Goal: Task Accomplishment & Management: Manage account settings

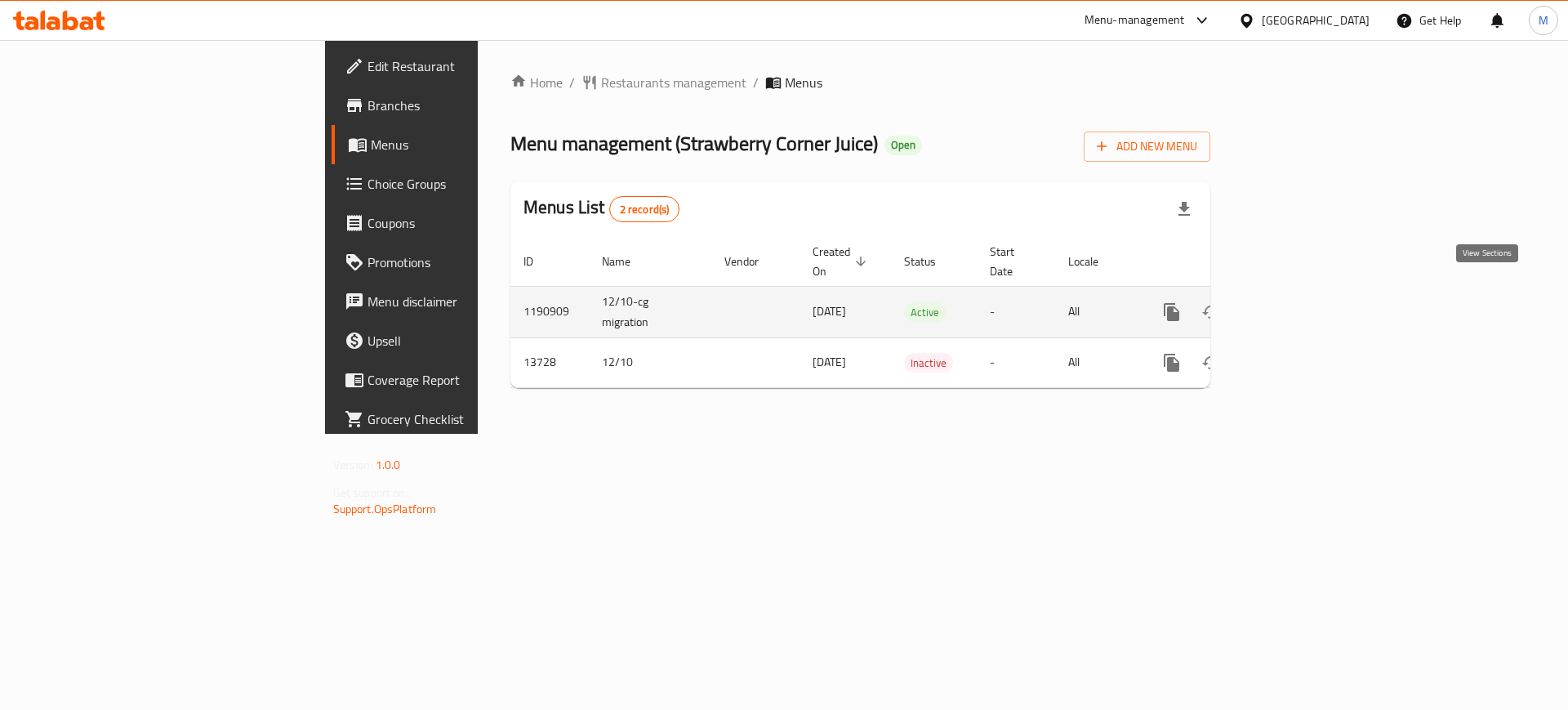
click at [1300, 302] on icon "enhanced table" at bounding box center [1290, 312] width 19 height 19
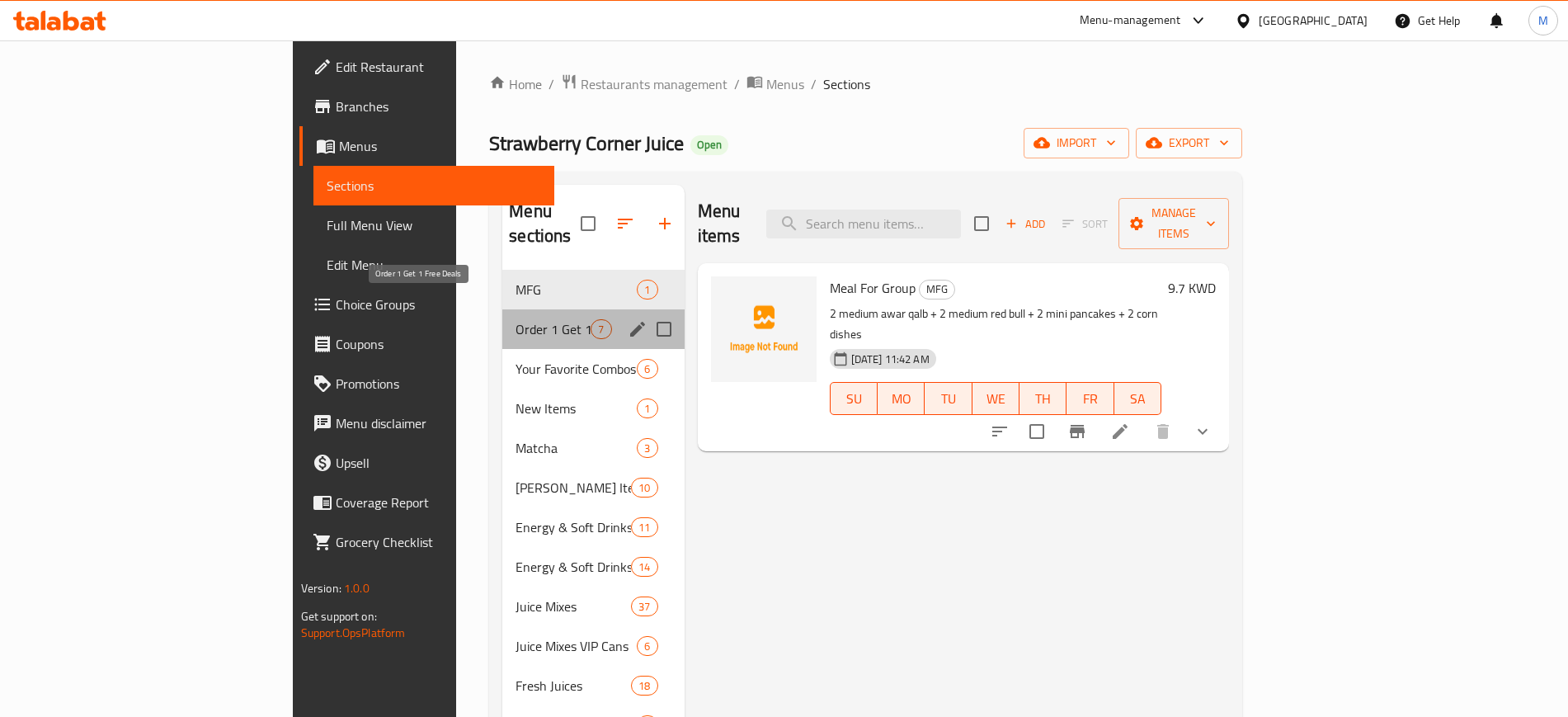
click at [516, 319] on span "Order 1 Get 1 Free Deals" at bounding box center [553, 329] width 75 height 20
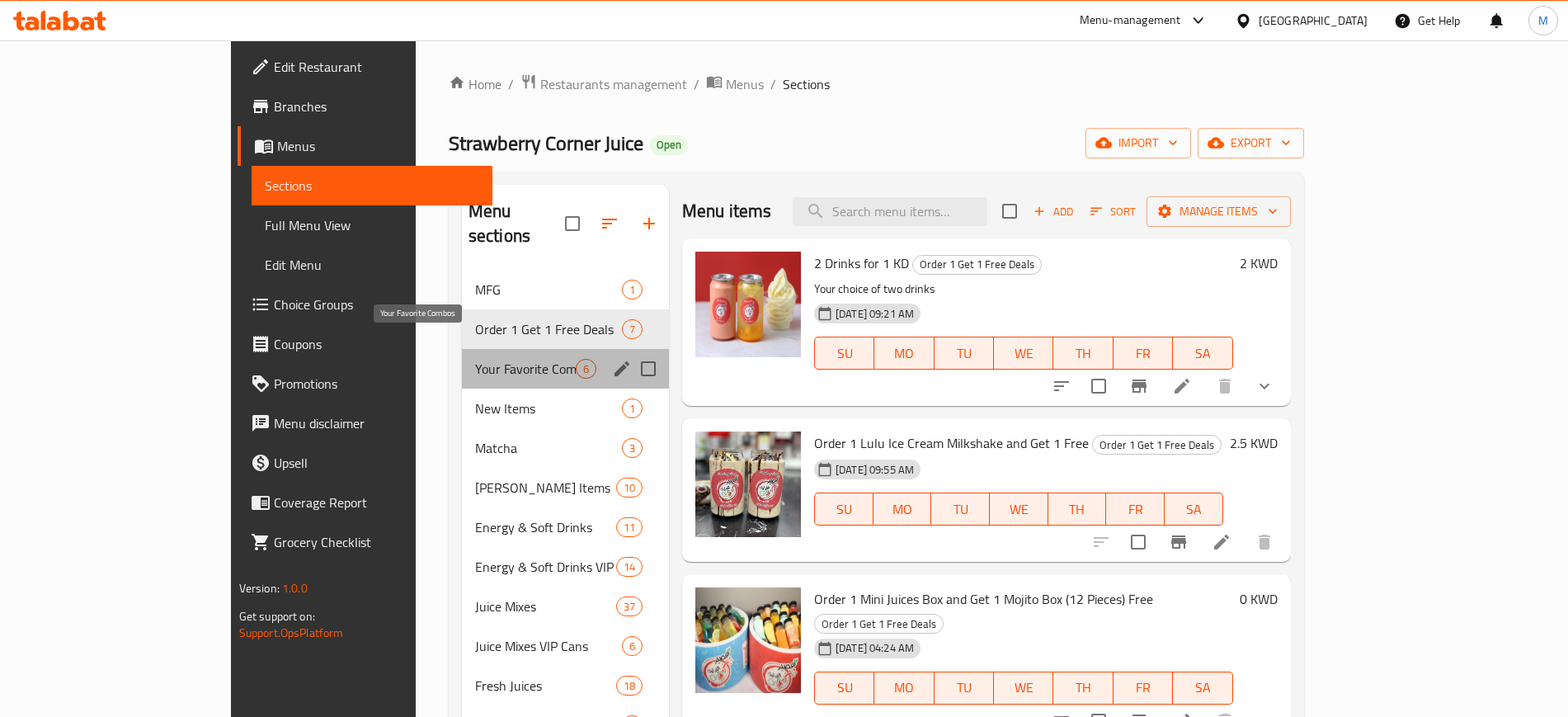
drag, startPoint x: 460, startPoint y: 347, endPoint x: 455, endPoint y: 372, distance: 25.5
click at [476, 358] on span "Your Favorite Combos" at bounding box center [526, 368] width 100 height 20
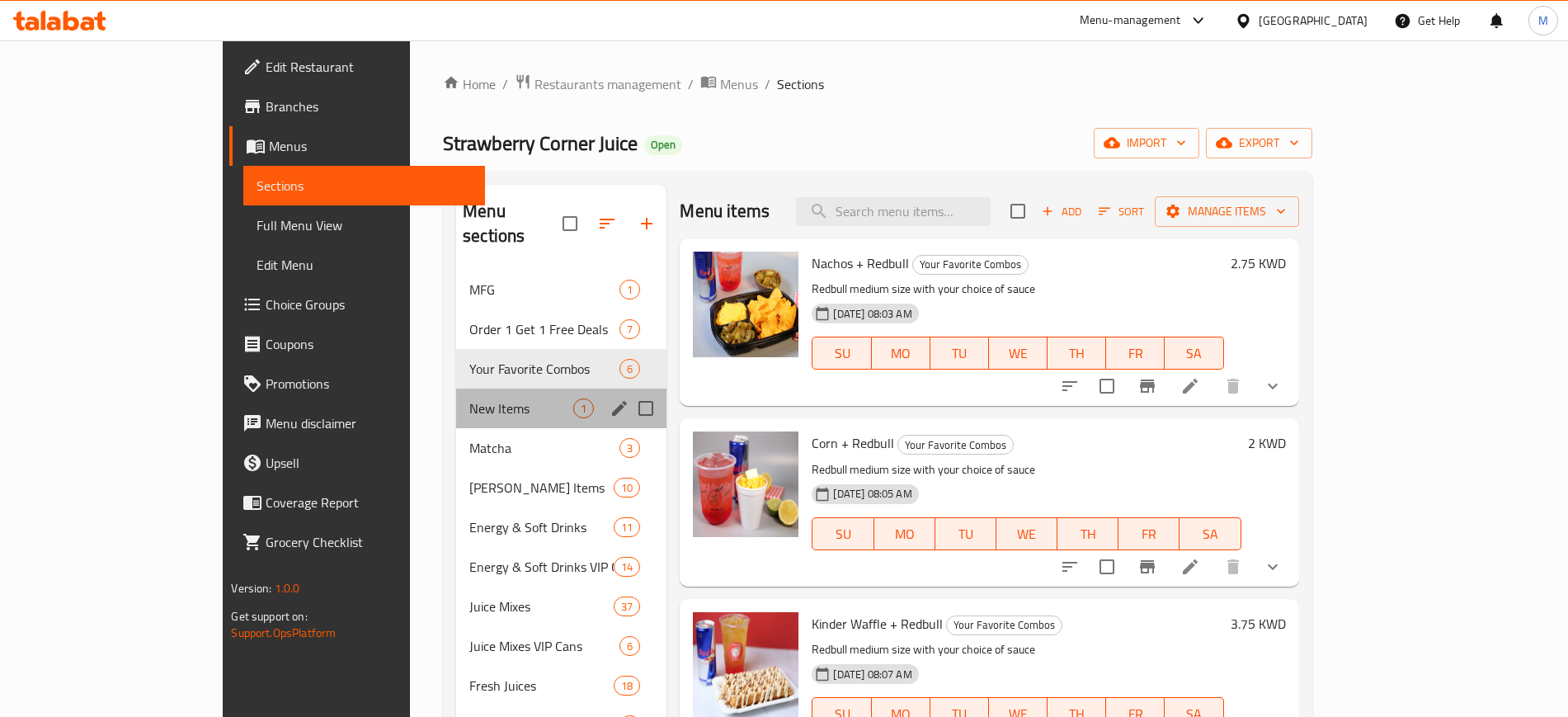
click at [456, 395] on div "New Items 1" at bounding box center [561, 408] width 210 height 39
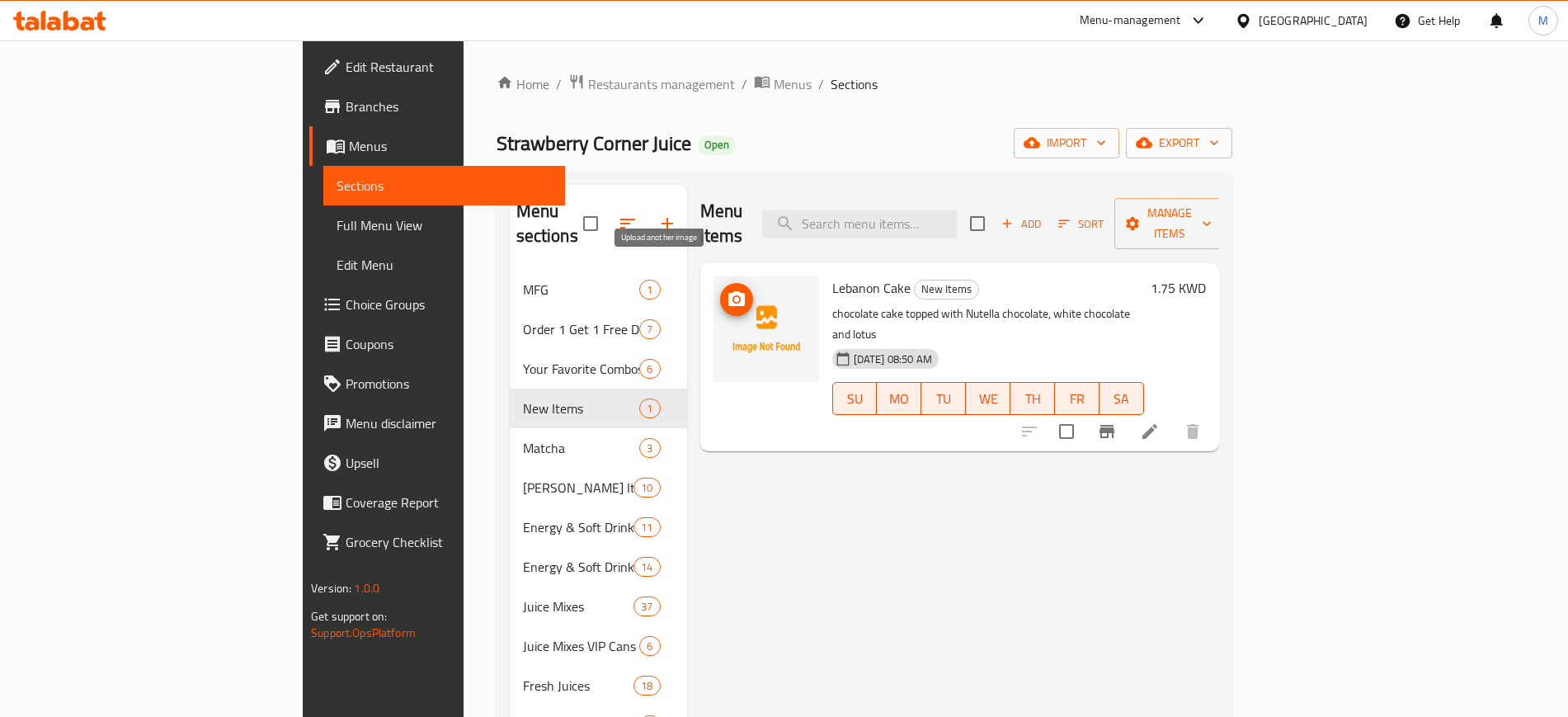
click at [728, 291] on icon "upload picture" at bounding box center [736, 298] width 17 height 15
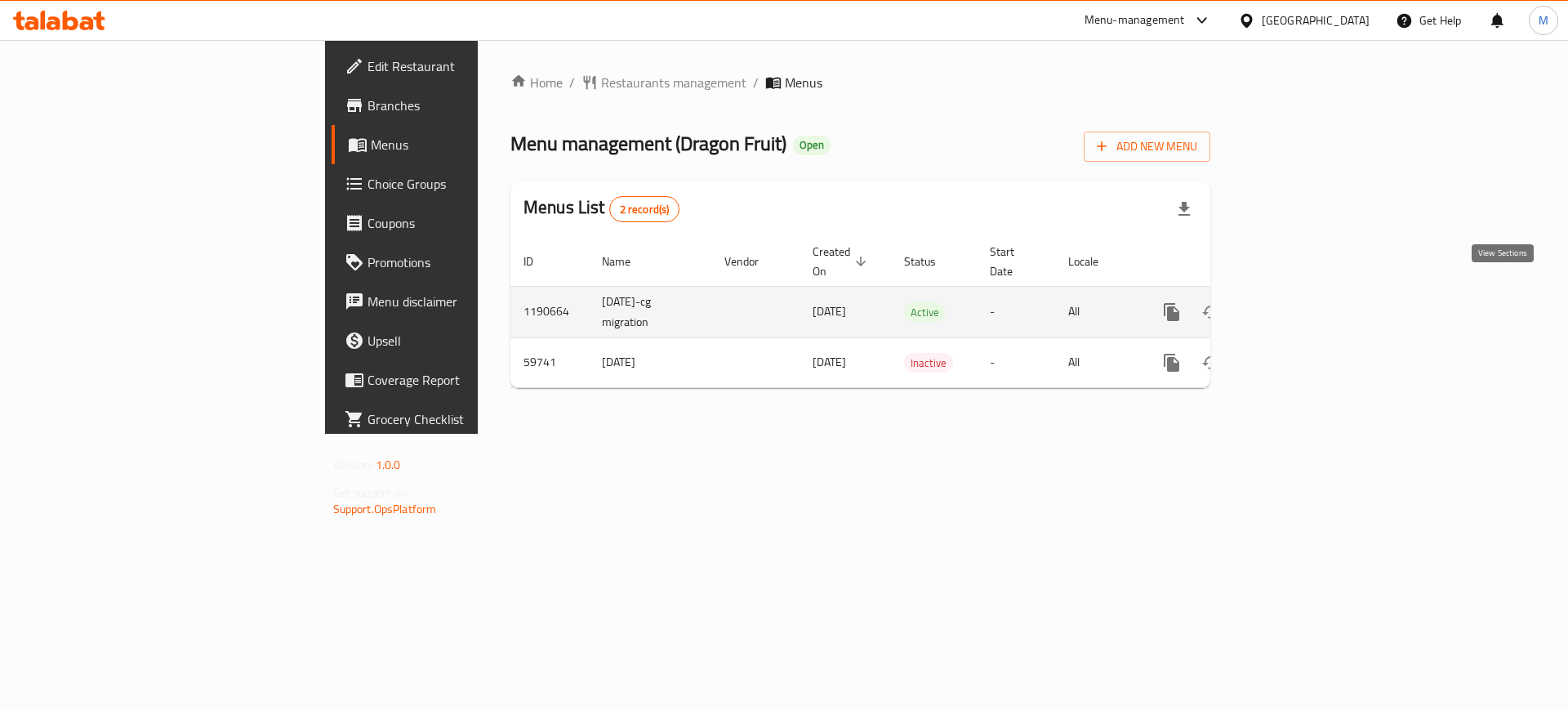
click at [1300, 302] on icon "enhanced table" at bounding box center [1290, 312] width 19 height 19
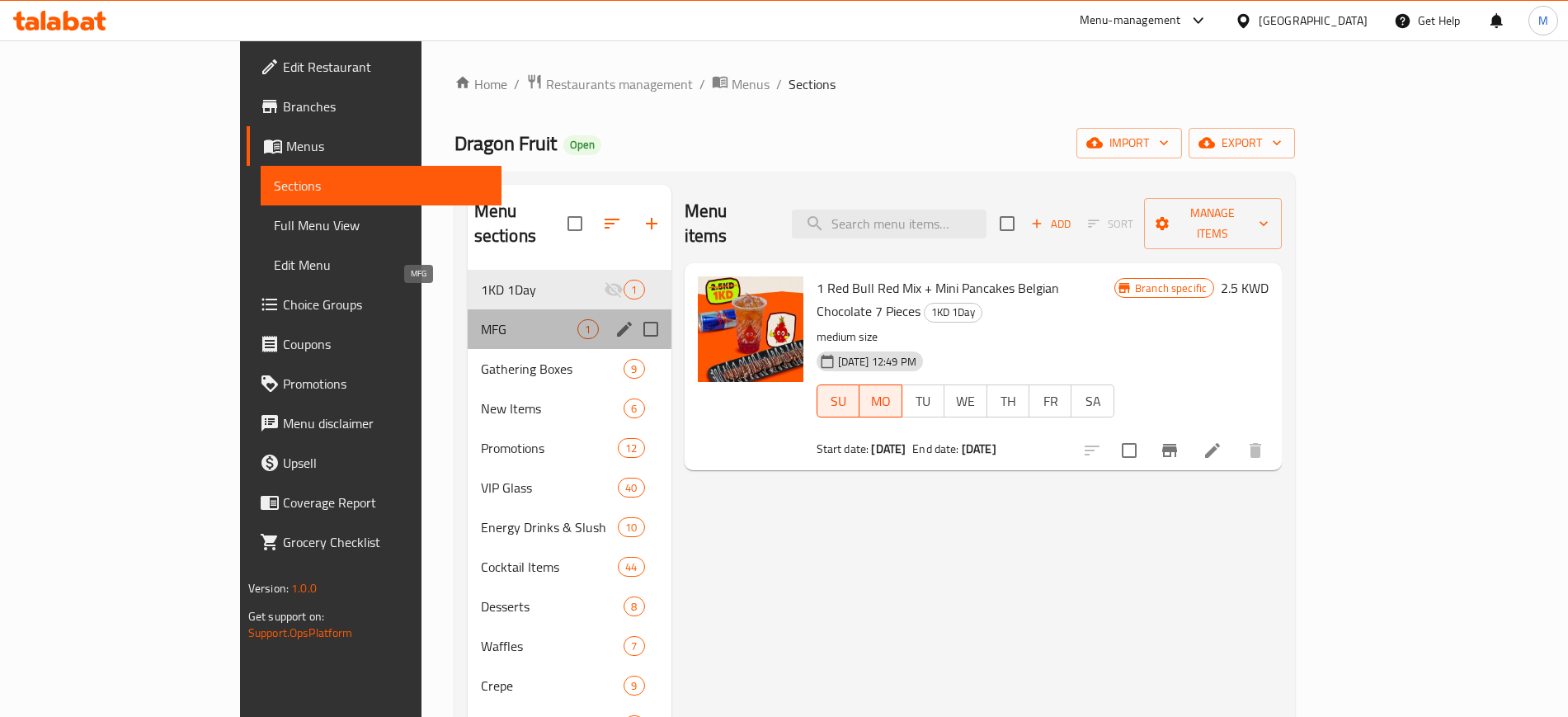
click at [480, 319] on span "MFG" at bounding box center [529, 329] width 97 height 20
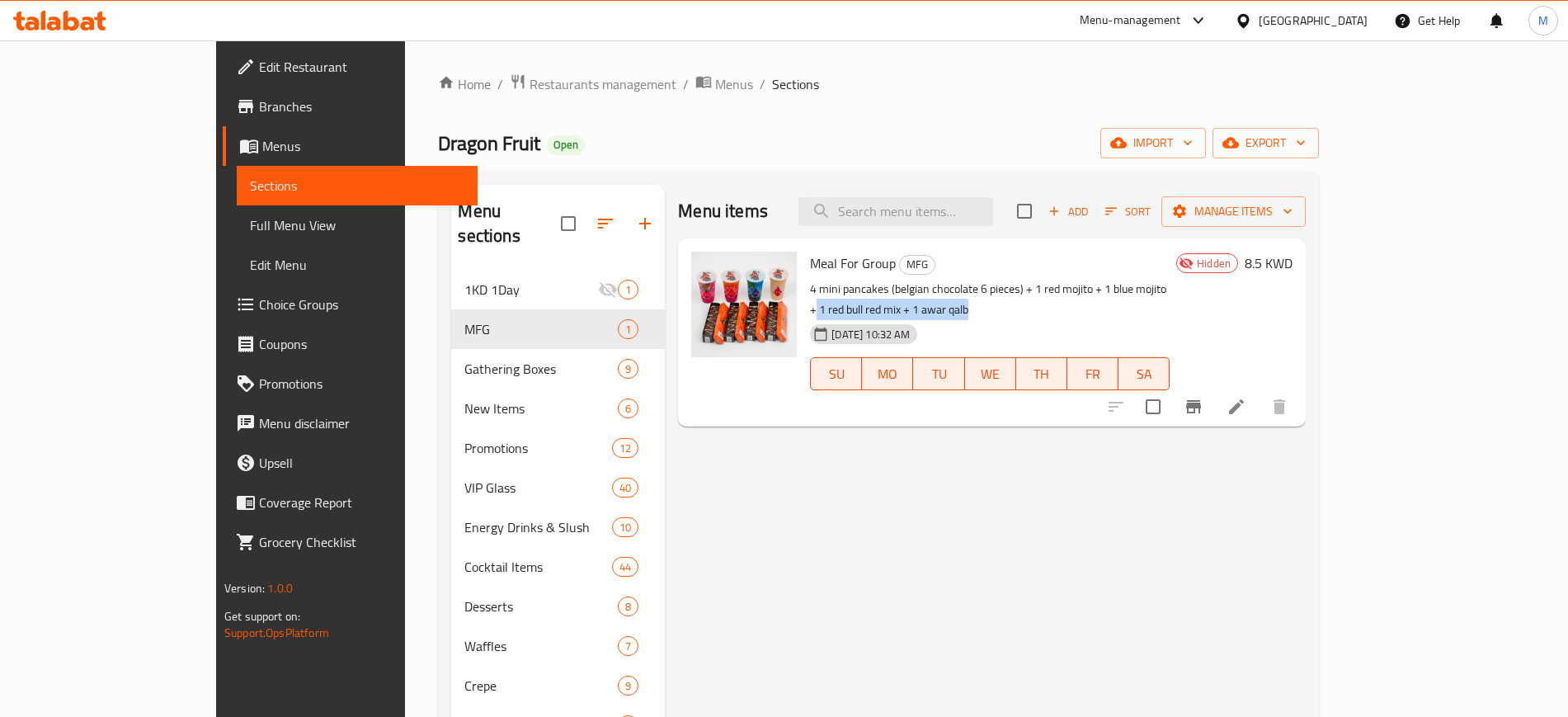
drag, startPoint x: 1119, startPoint y: 290, endPoint x: 1340, endPoint y: 280, distance: 221.2
click at [1170, 280] on p "4 mini pancakes (belgian chocolate 6 pieces) + 1 red mojito + 1 blue mojito + 1…" at bounding box center [989, 300] width 360 height 41
click at [1204, 397] on icon "Branch-specific-item" at bounding box center [1194, 407] width 20 height 20
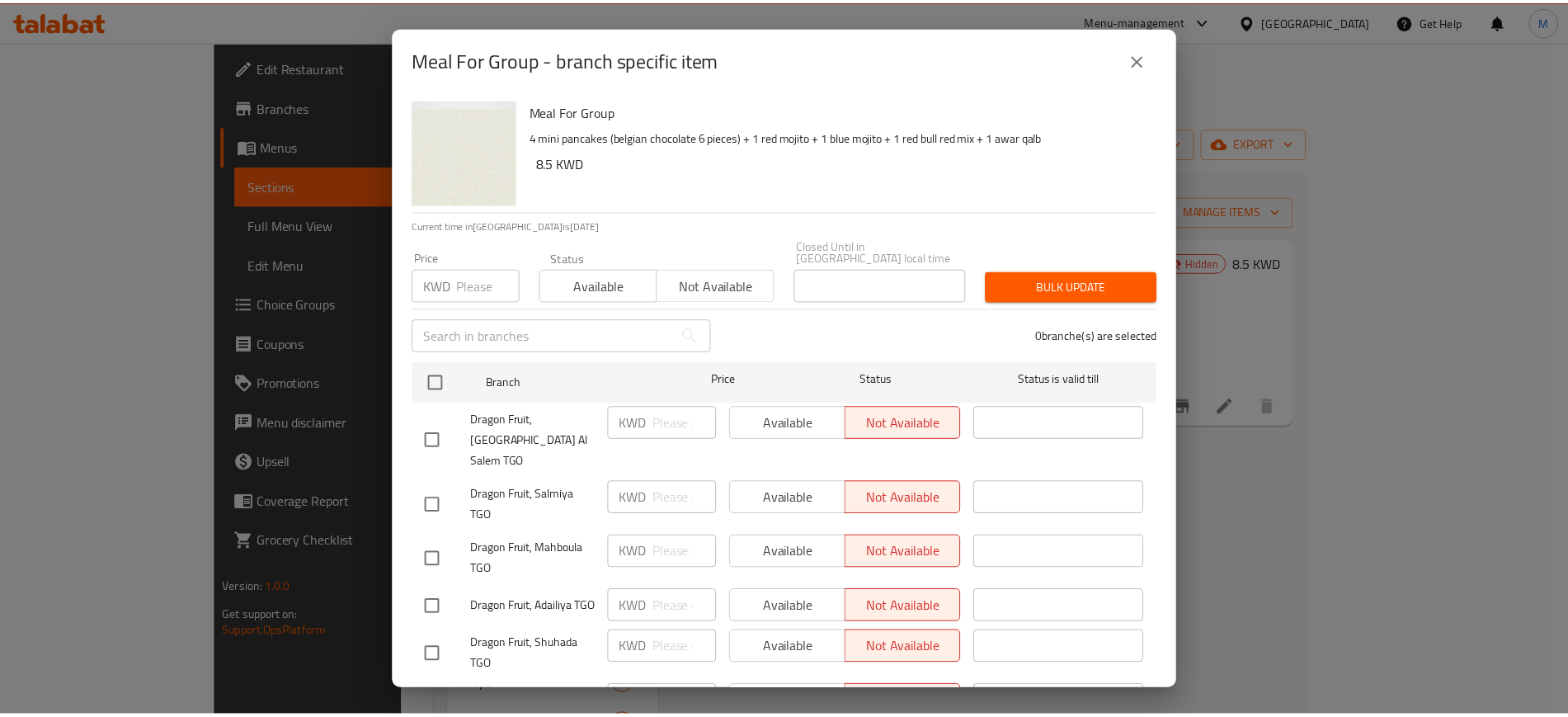
scroll to position [208, 0]
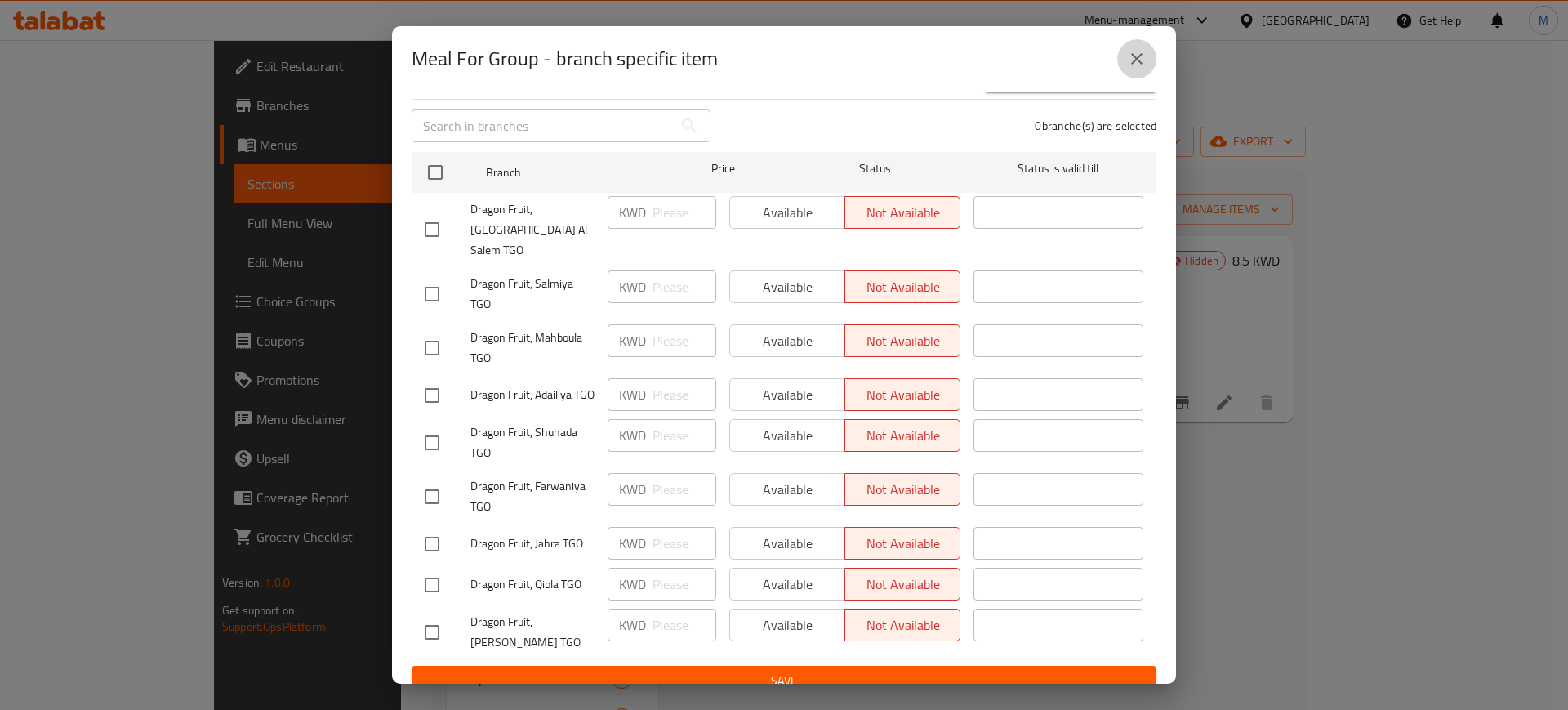
click at [1130, 64] on icon "close" at bounding box center [1137, 58] width 19 height 19
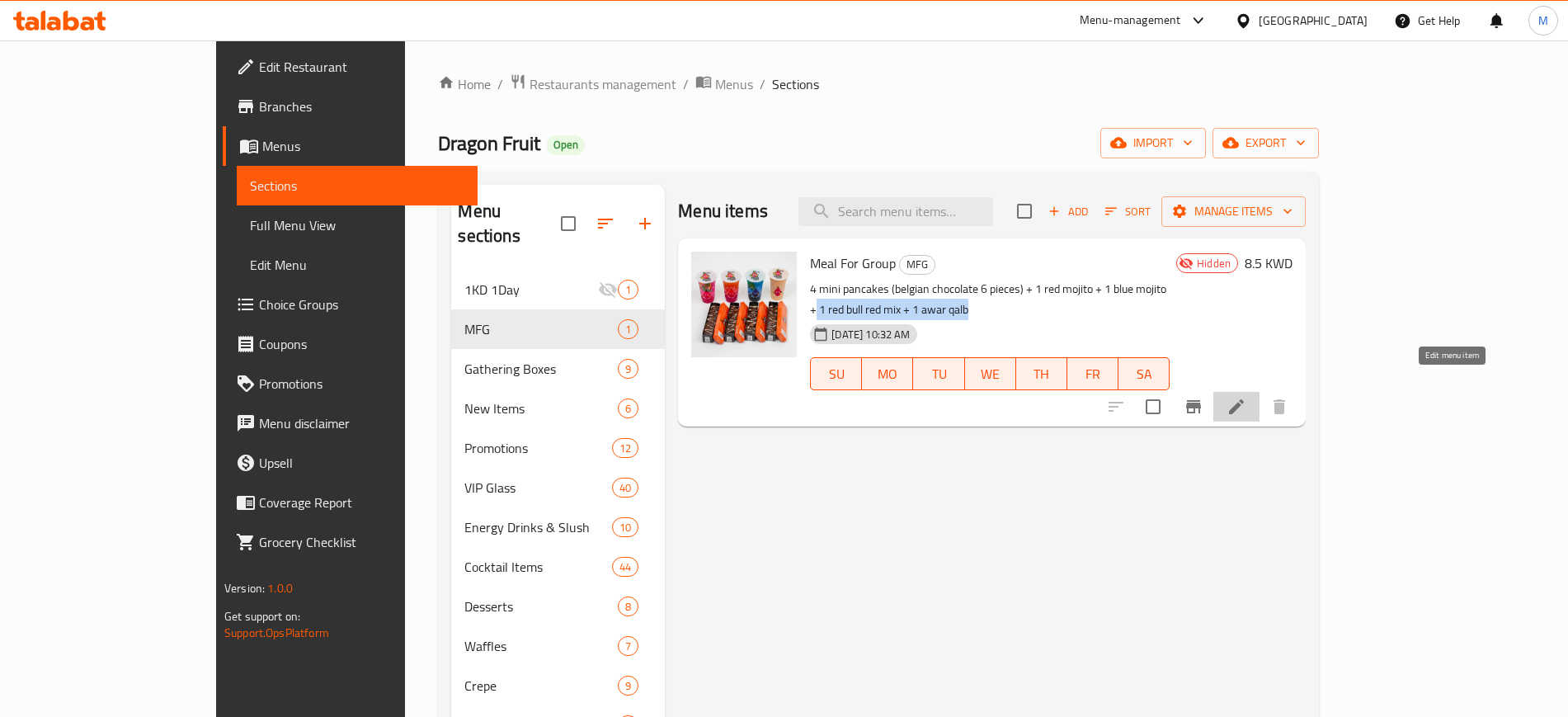
click at [1247, 397] on icon at bounding box center [1236, 407] width 20 height 20
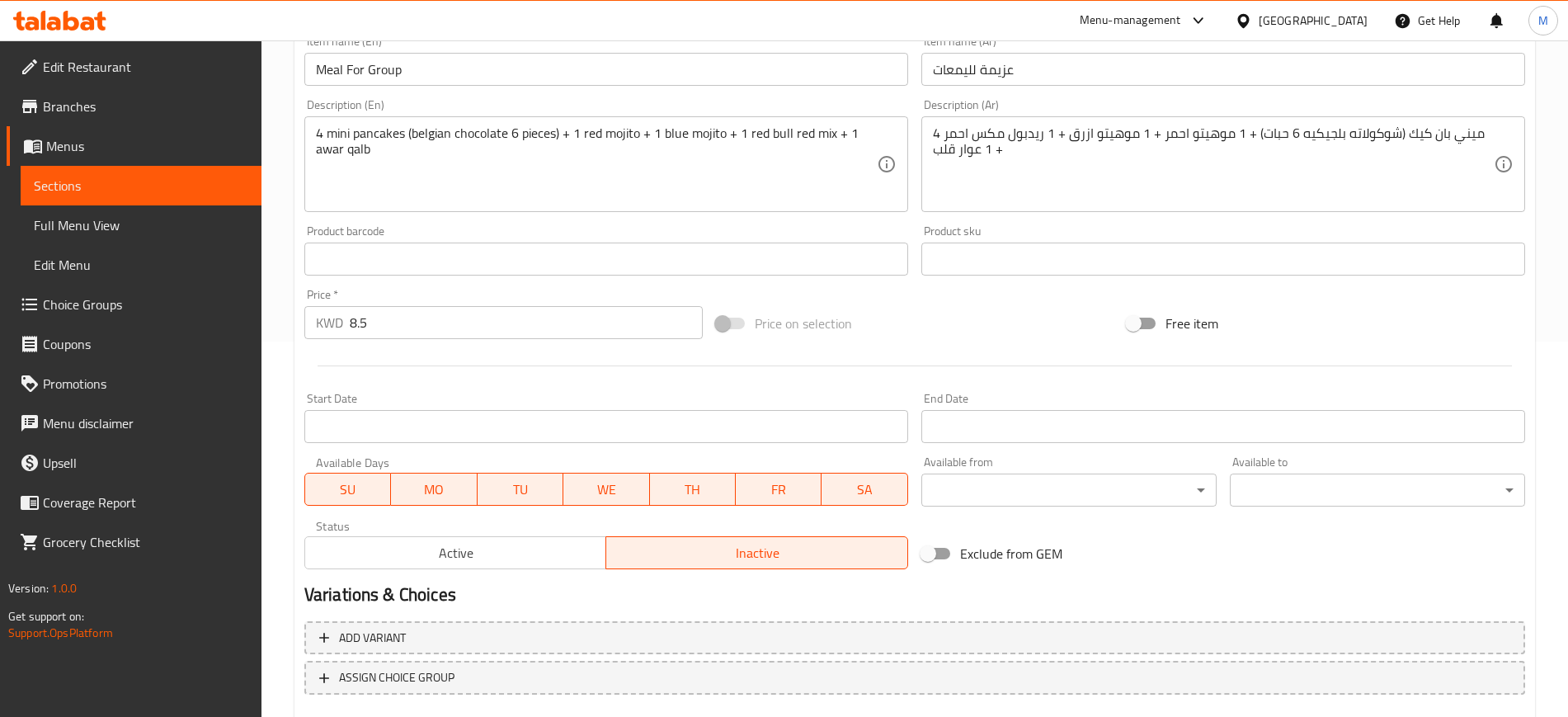
scroll to position [472, 0]
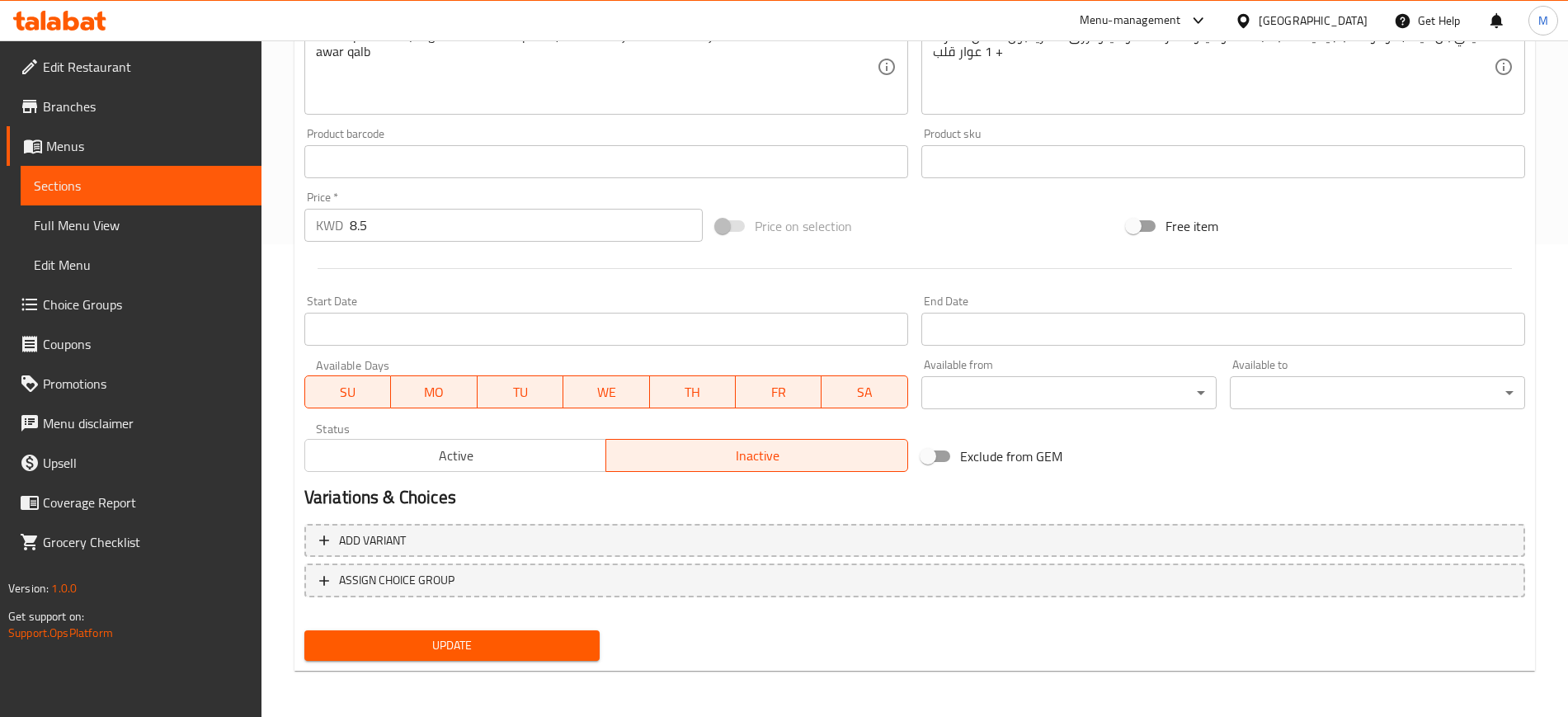
click at [491, 459] on span "Active" at bounding box center [456, 456] width 289 height 24
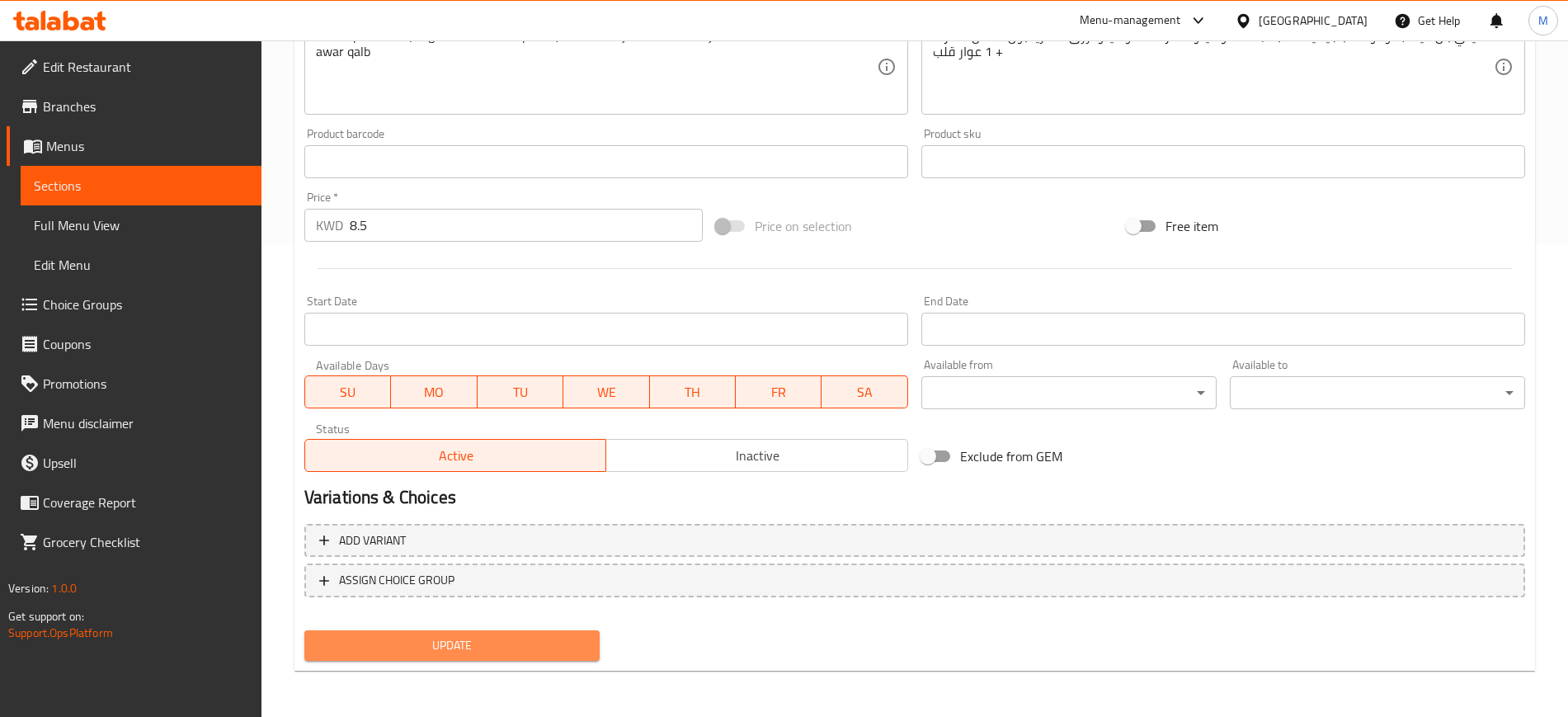
click at [470, 644] on span "Update" at bounding box center [452, 644] width 269 height 21
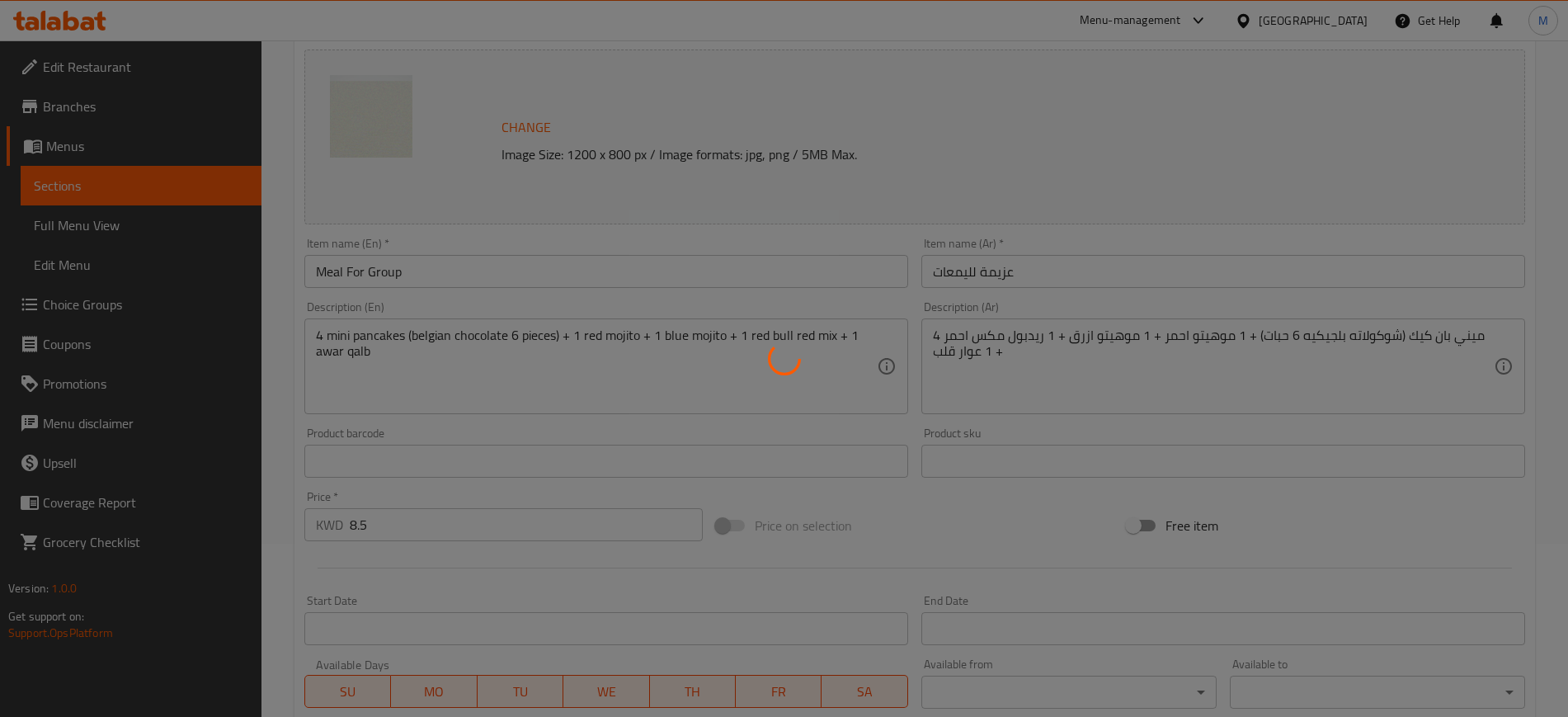
scroll to position [0, 0]
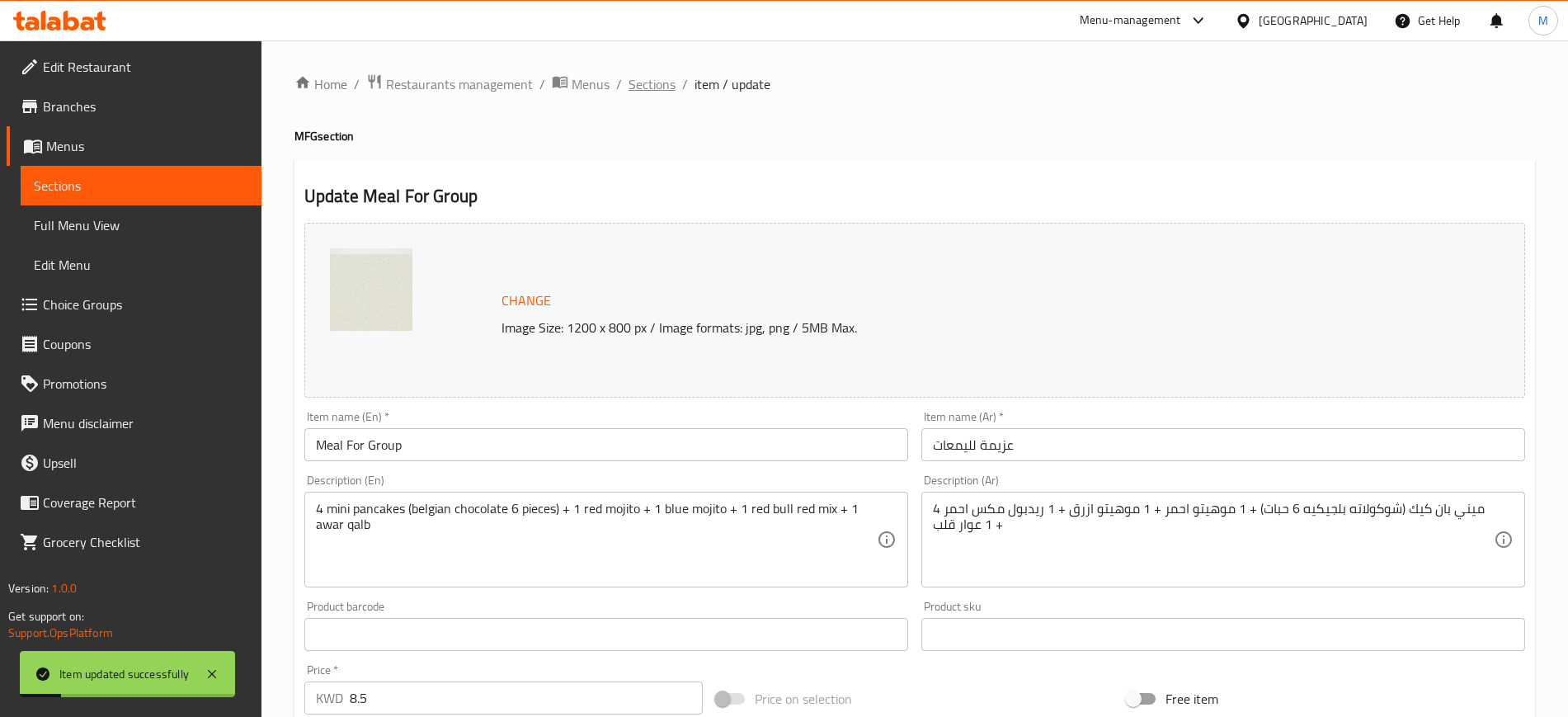
click at [653, 87] on span "Sections" at bounding box center [652, 84] width 47 height 20
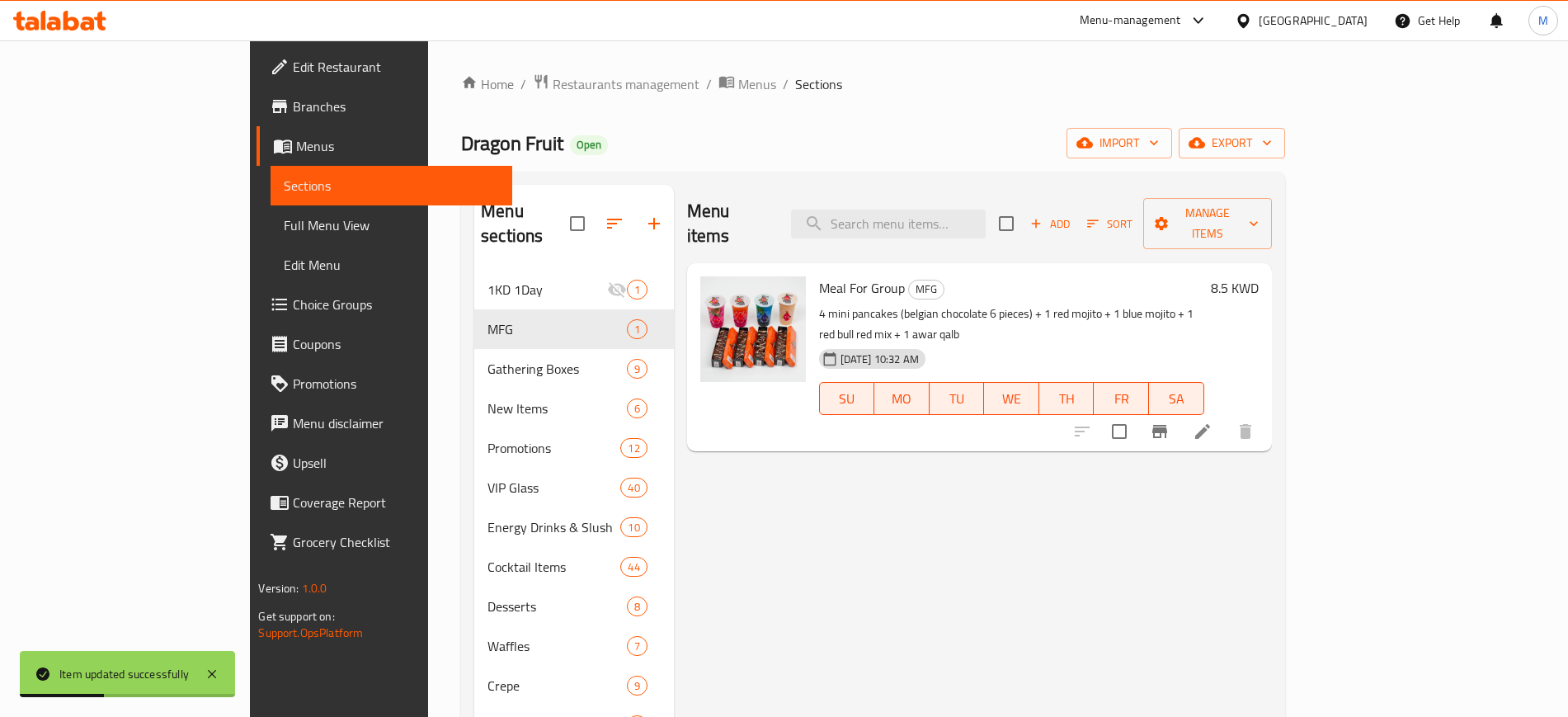
click at [730, 143] on div "Dragon Fruit Open import export" at bounding box center [872, 142] width 823 height 30
